Goal: Transaction & Acquisition: Book appointment/travel/reservation

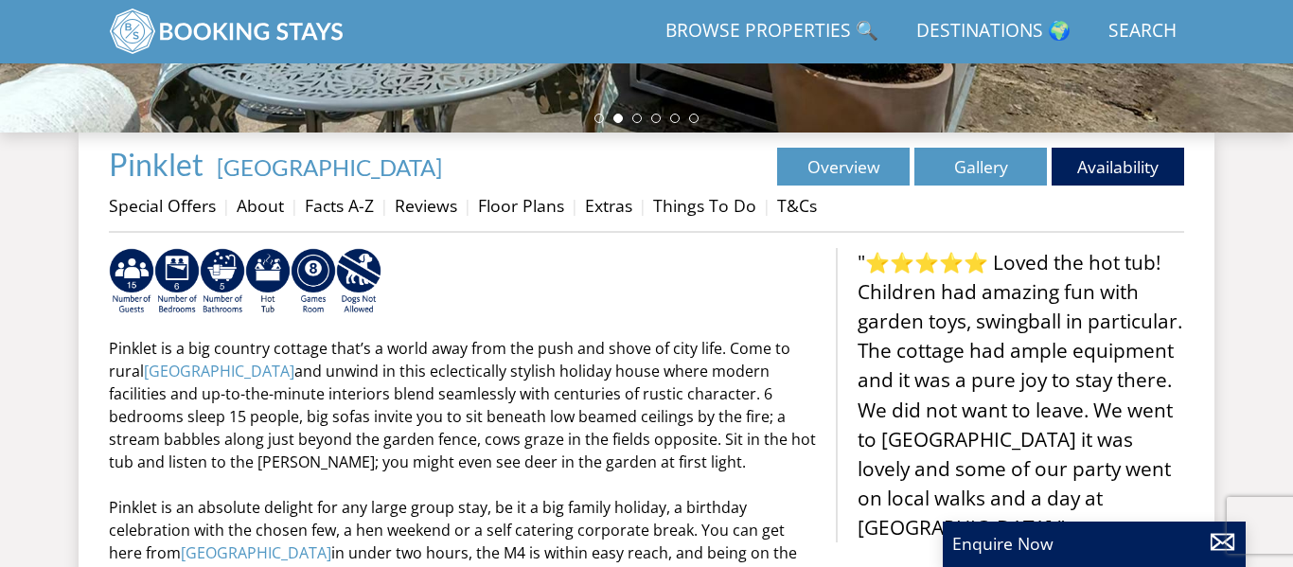
scroll to position [594, 0]
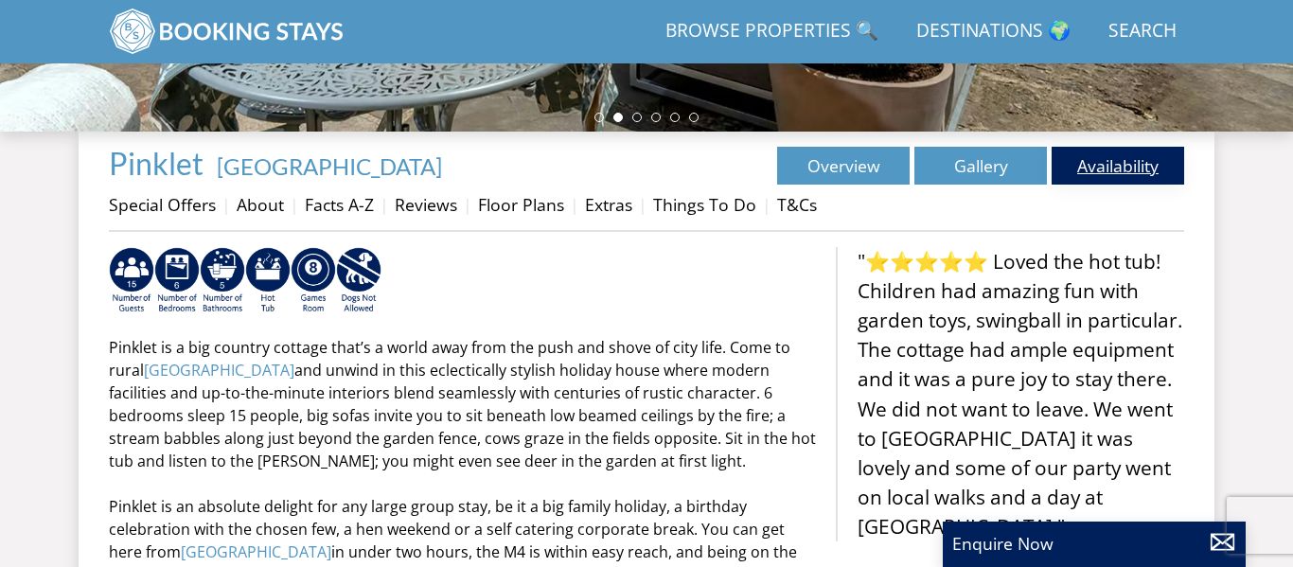
click at [1106, 178] on link "Availability" at bounding box center [1118, 166] width 133 height 38
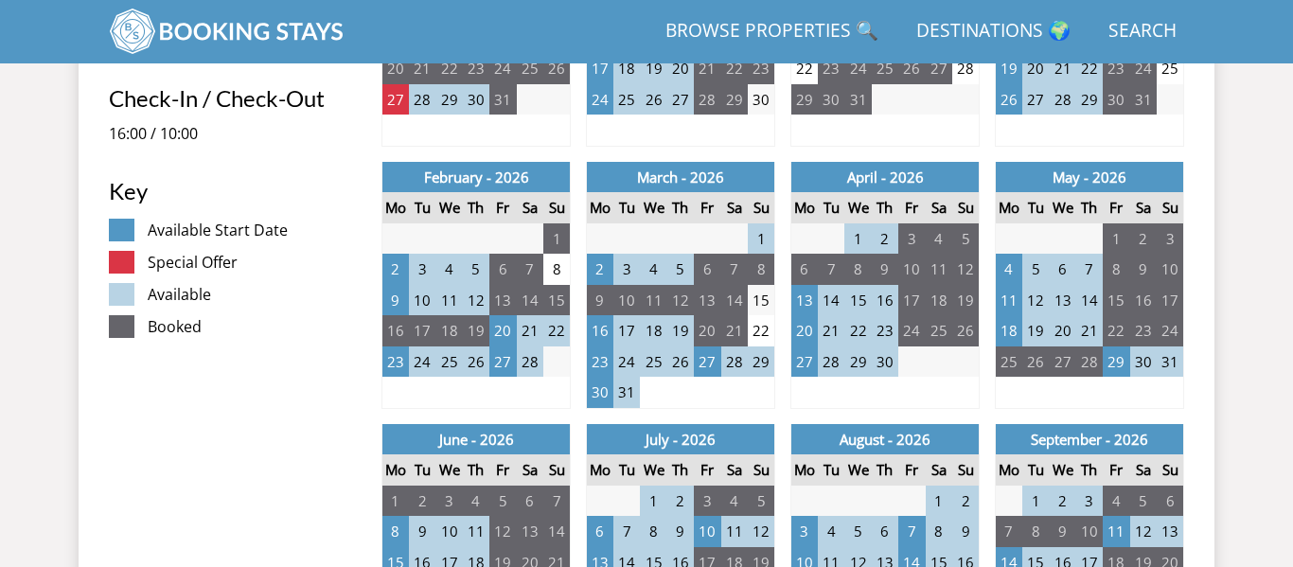
scroll to position [952, 0]
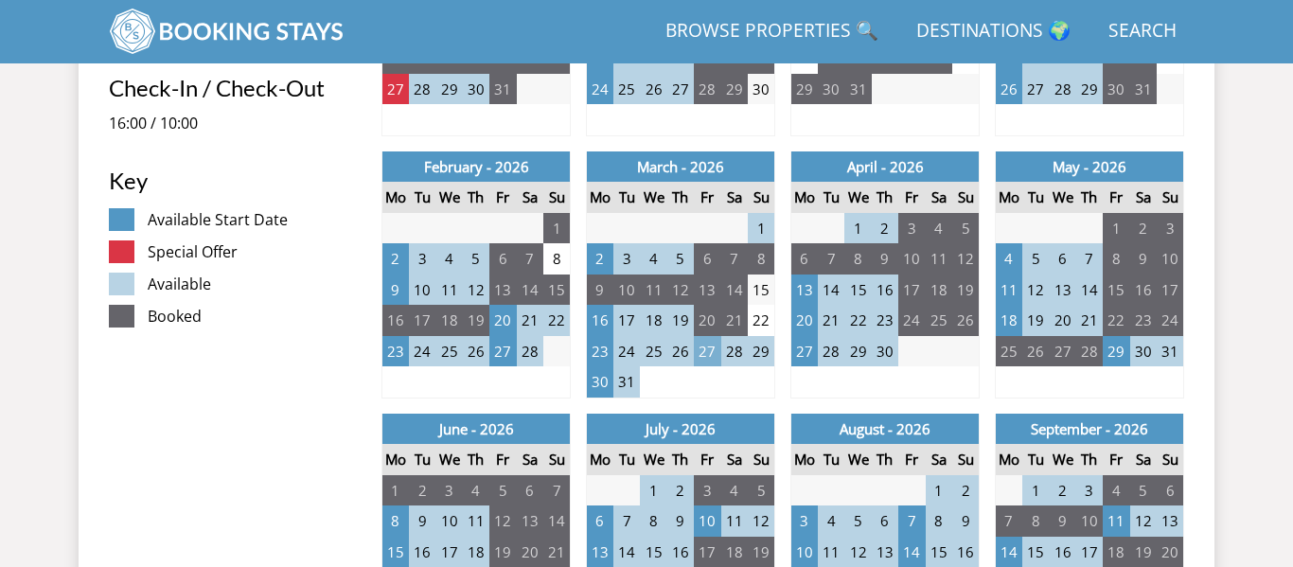
click at [714, 353] on td "27" at bounding box center [707, 351] width 27 height 31
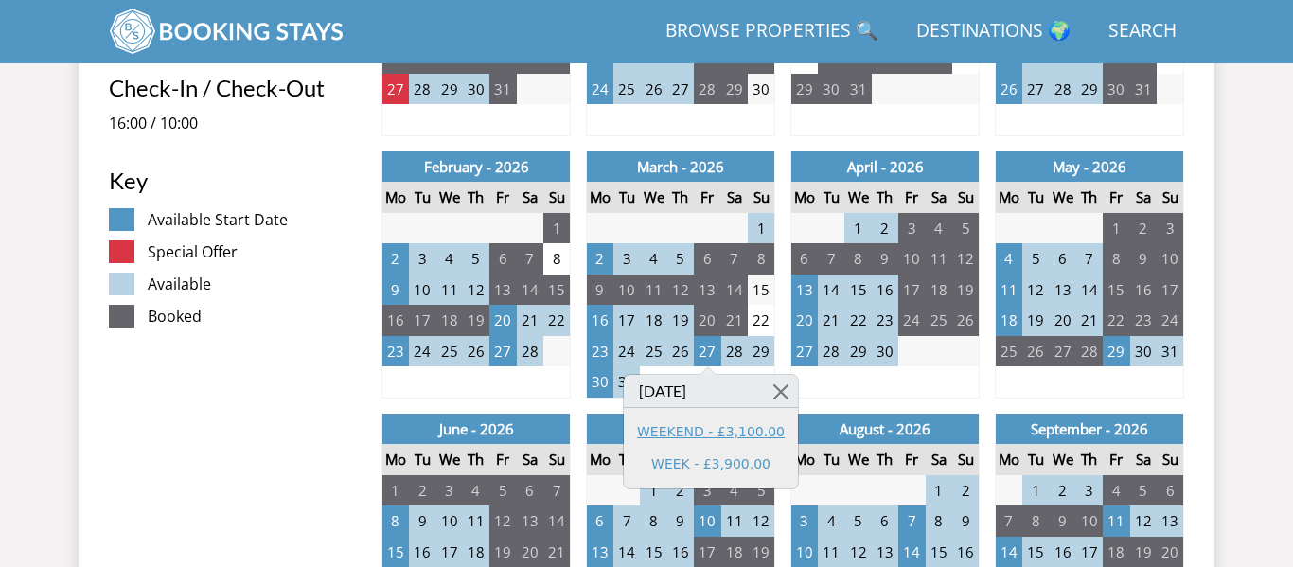
click at [697, 434] on link "WEEKEND - £3,100.00" at bounding box center [711, 432] width 148 height 20
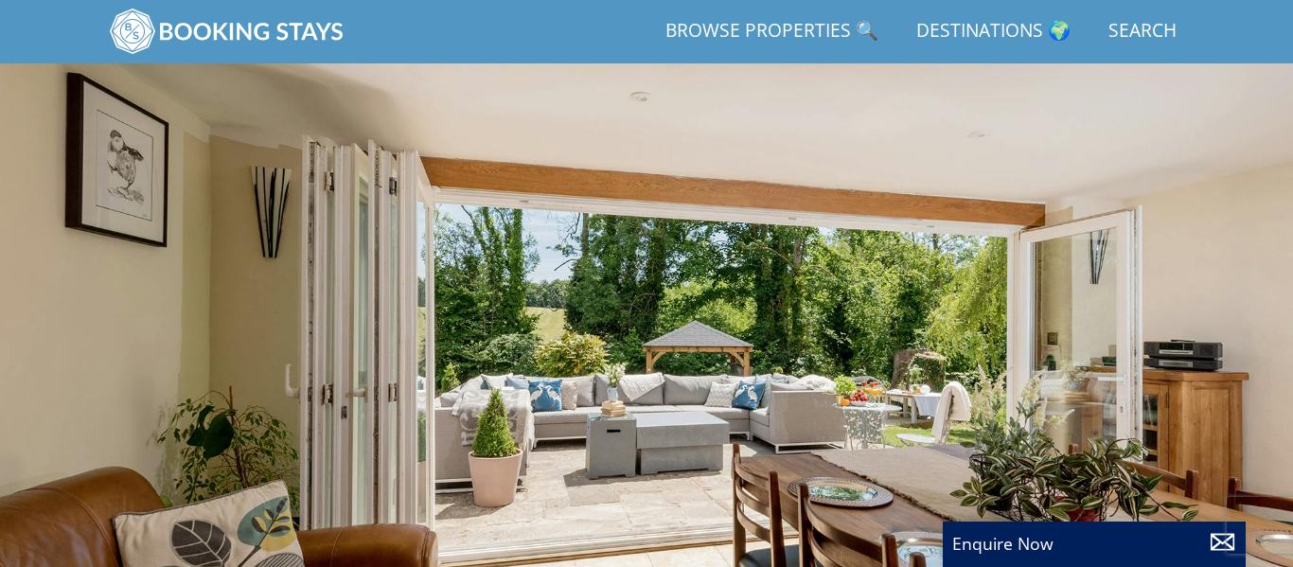
scroll to position [571, 0]
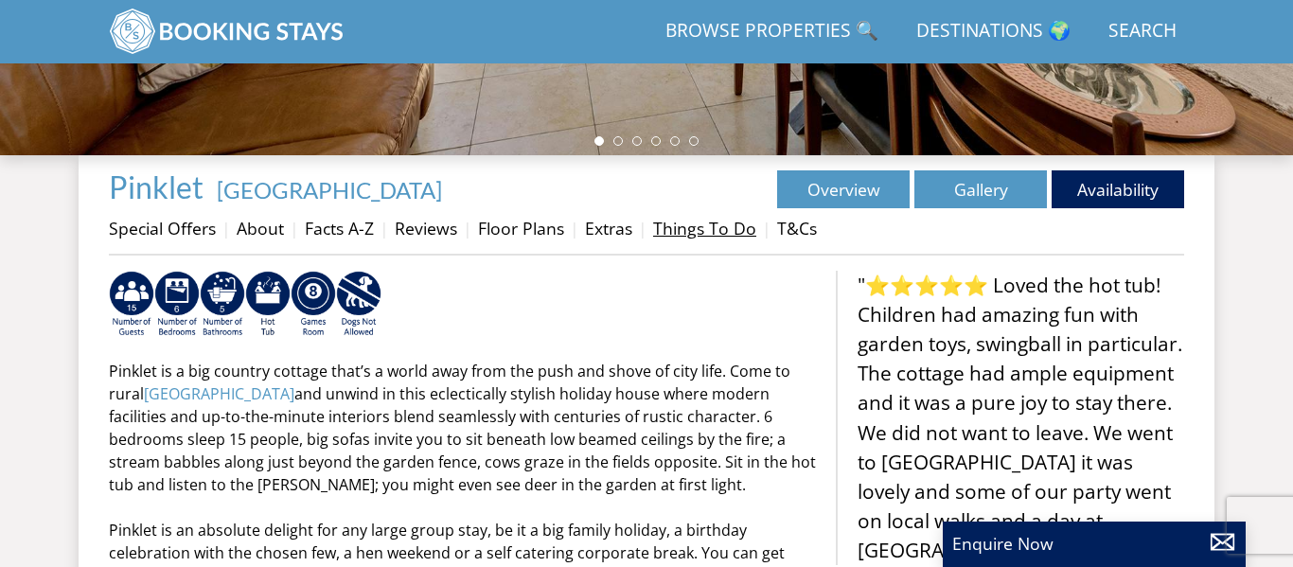
click at [693, 220] on link "Things To Do" at bounding box center [704, 228] width 103 height 23
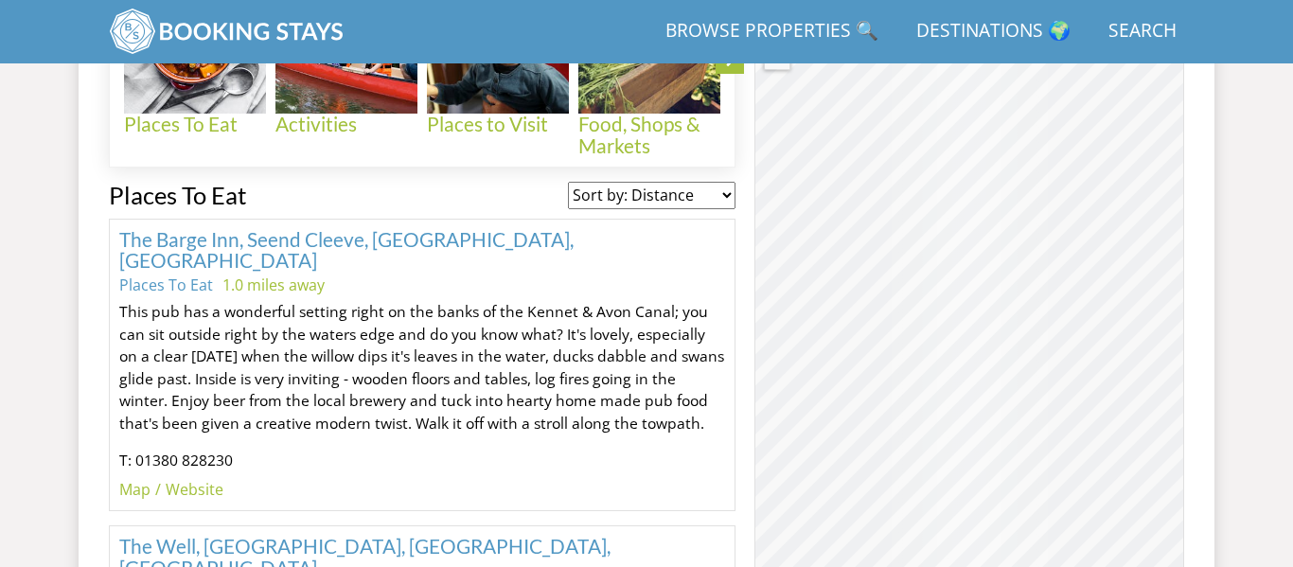
scroll to position [929, 0]
